Goal: Check status: Check status

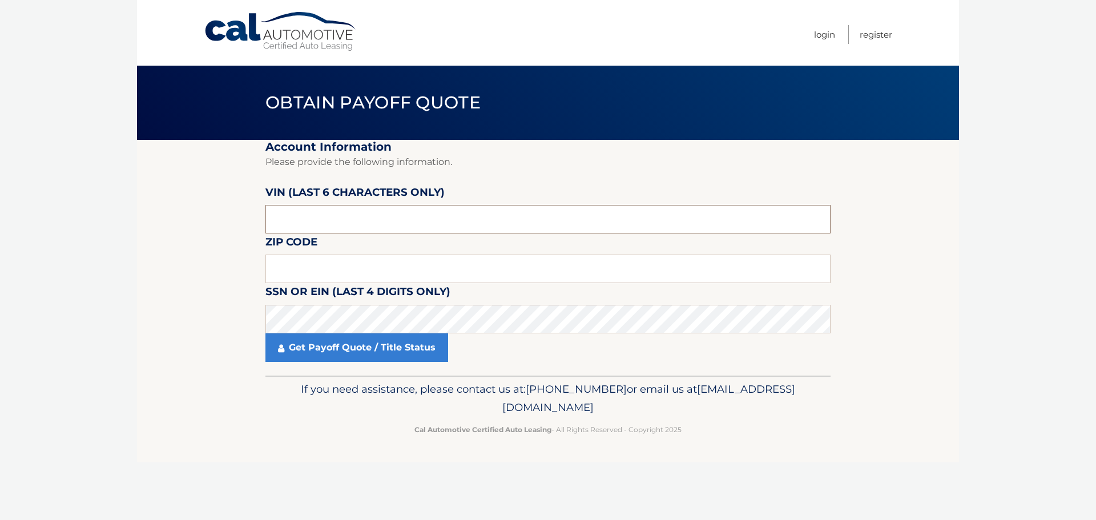
click at [380, 216] on input "text" at bounding box center [547, 219] width 565 height 29
click at [343, 274] on input "text" at bounding box center [547, 269] width 565 height 29
click at [303, 215] on input "text" at bounding box center [547, 219] width 565 height 29
type input "683108"
click at [316, 256] on input "text" at bounding box center [547, 269] width 565 height 29
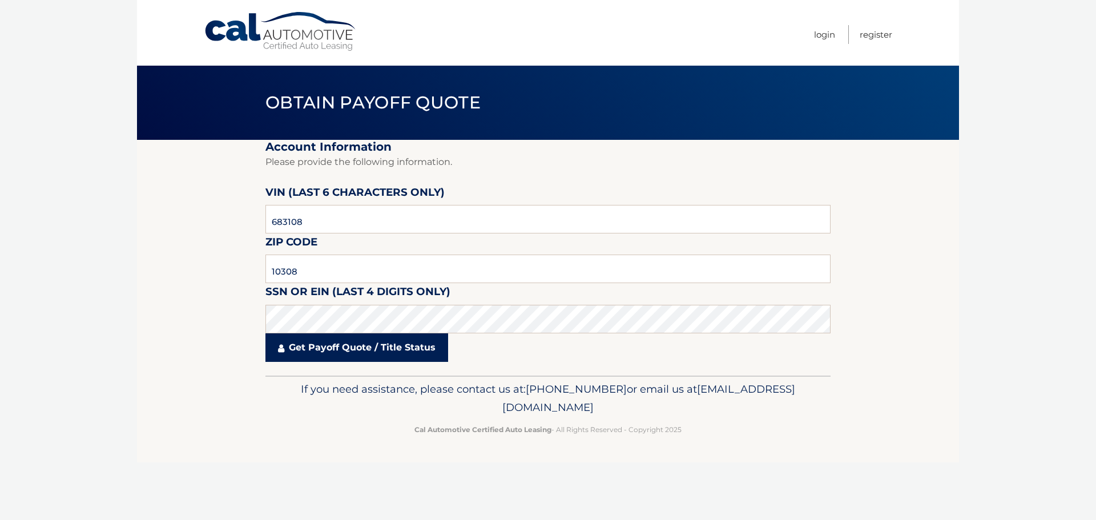
click at [352, 350] on link "Get Payoff Quote / Title Status" at bounding box center [356, 347] width 183 height 29
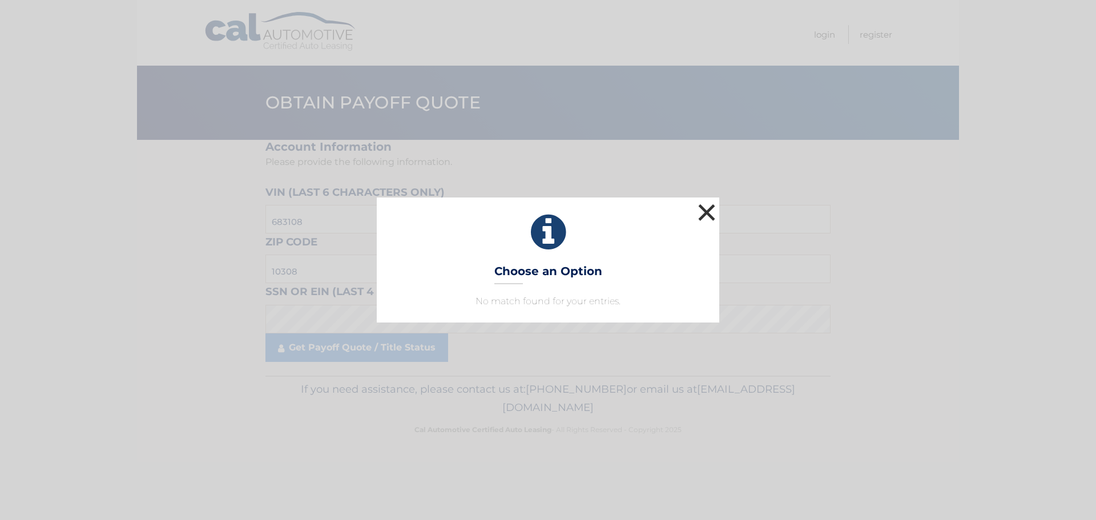
click at [705, 209] on button "×" at bounding box center [706, 212] width 23 height 23
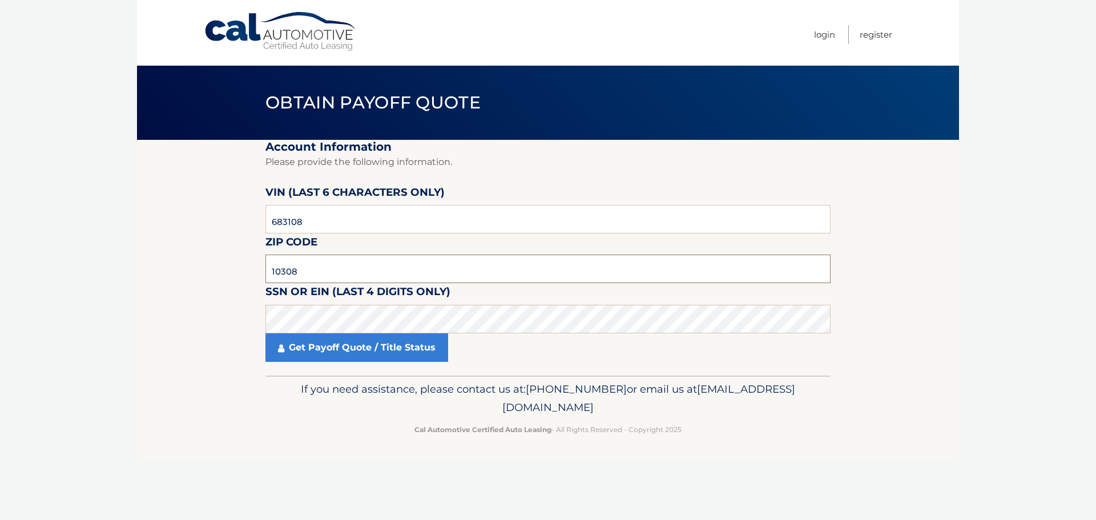
click at [310, 270] on input "10308" at bounding box center [547, 269] width 565 height 29
click at [588, 182] on fieldset "Account Information Please provide the following information. [PERSON_NAME] (la…" at bounding box center [547, 258] width 565 height 236
click at [313, 266] on input "10308" at bounding box center [547, 269] width 565 height 29
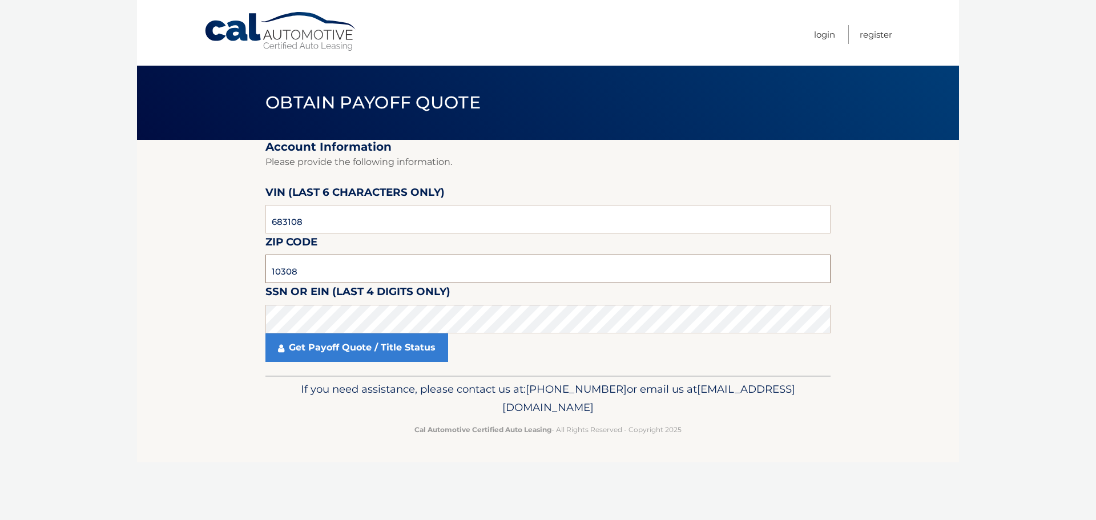
click at [313, 266] on input "10308" at bounding box center [547, 269] width 565 height 29
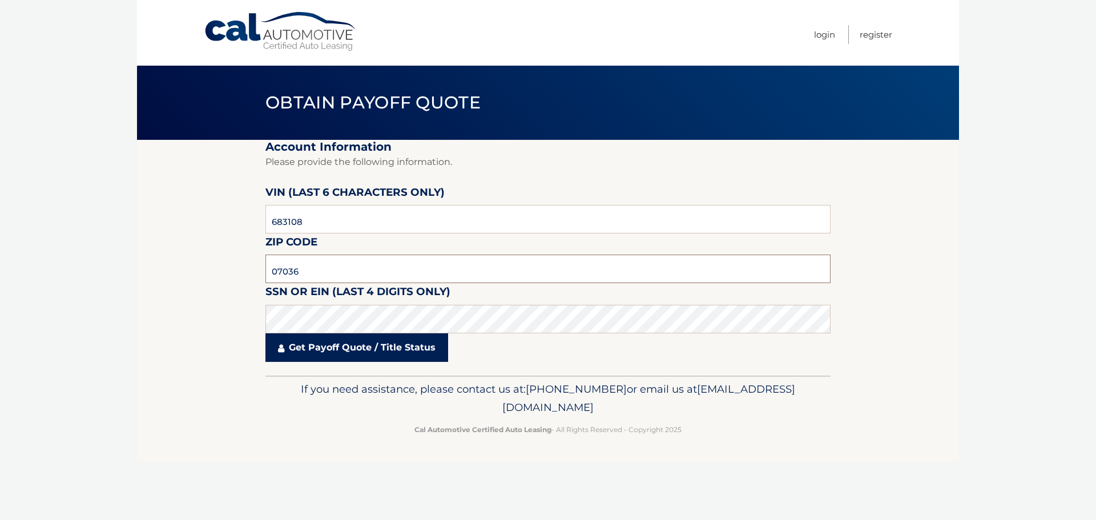
type input "07036"
click at [391, 354] on link "Get Payoff Quote / Title Status" at bounding box center [356, 347] width 183 height 29
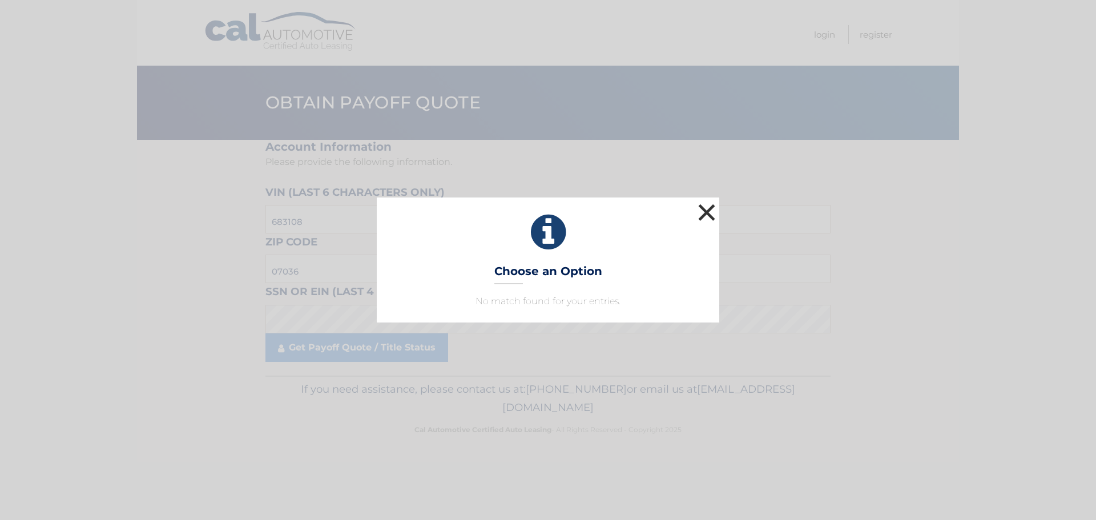
click at [713, 211] on button "×" at bounding box center [706, 212] width 23 height 23
